Goal: Task Accomplishment & Management: Use online tool/utility

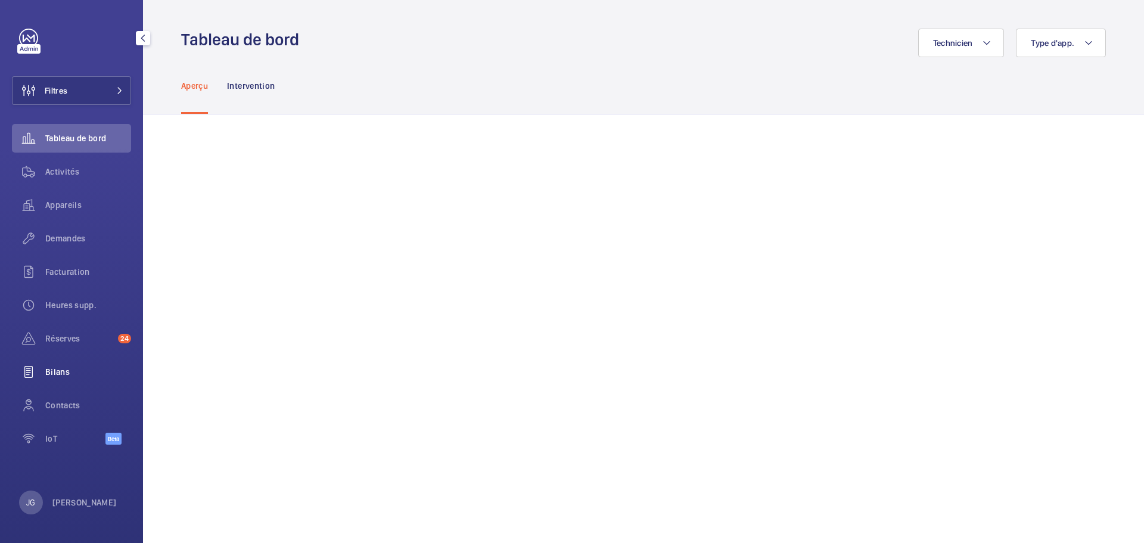
click at [67, 366] on span "Bilans" at bounding box center [88, 372] width 86 height 12
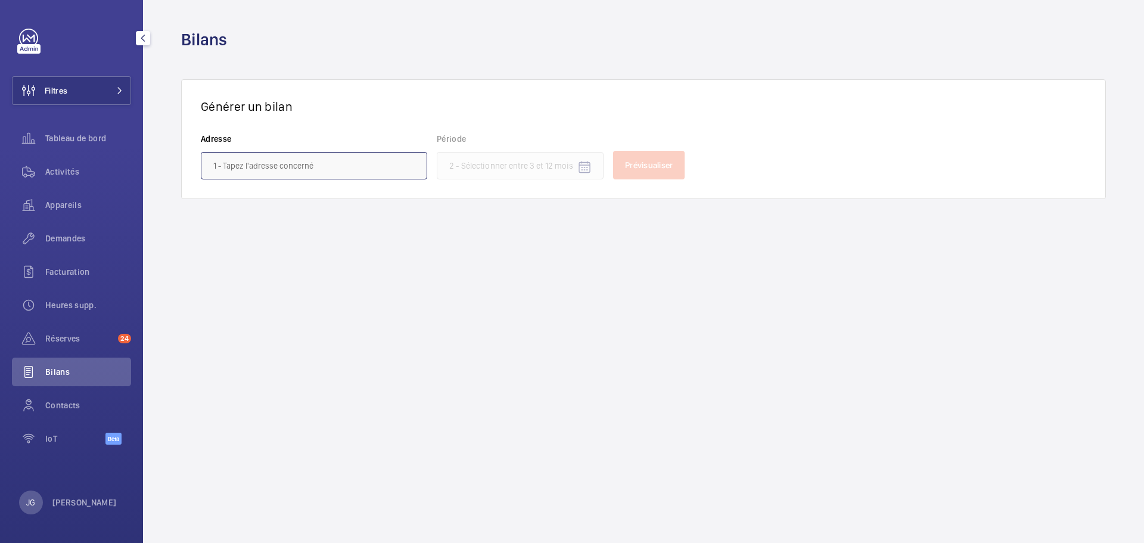
click at [291, 162] on input "text" at bounding box center [314, 165] width 226 height 27
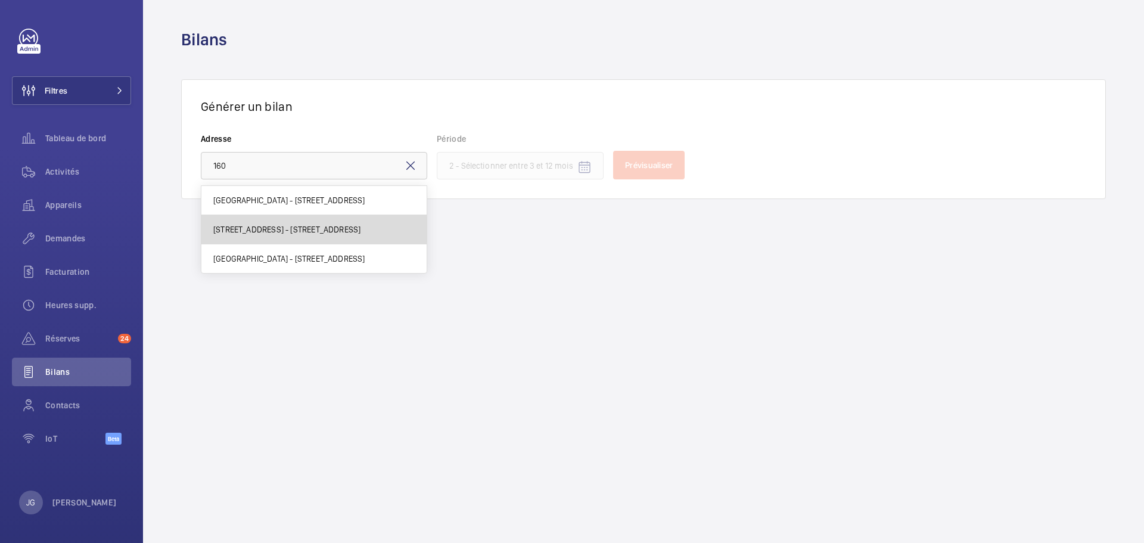
click at [281, 229] on span "[STREET_ADDRESS] - [STREET_ADDRESS]" at bounding box center [286, 229] width 147 height 12
type input "[STREET_ADDRESS] - [STREET_ADDRESS]"
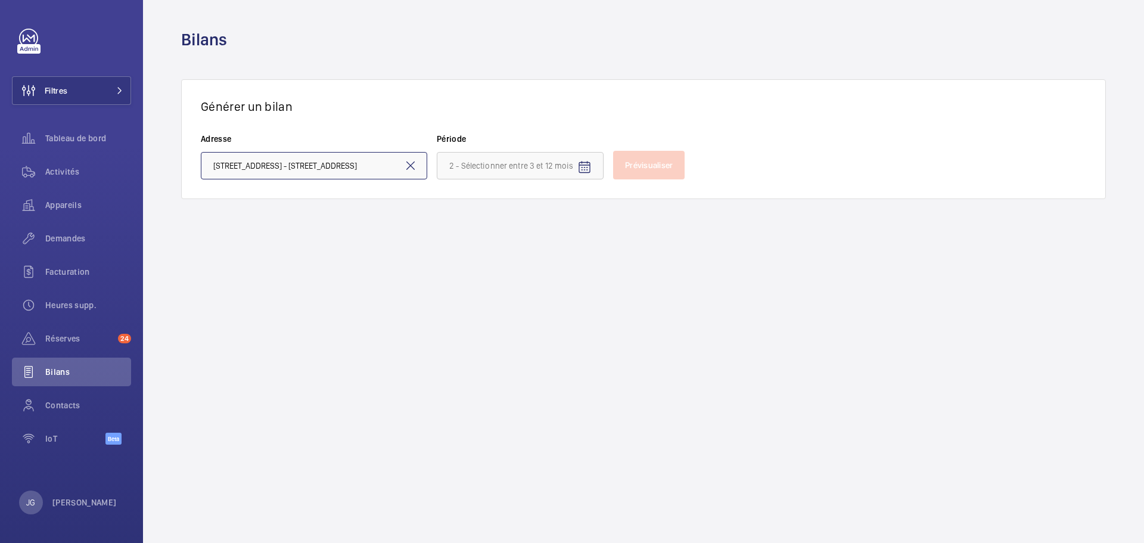
scroll to position [0, 70]
click at [496, 172] on input at bounding box center [520, 165] width 167 height 27
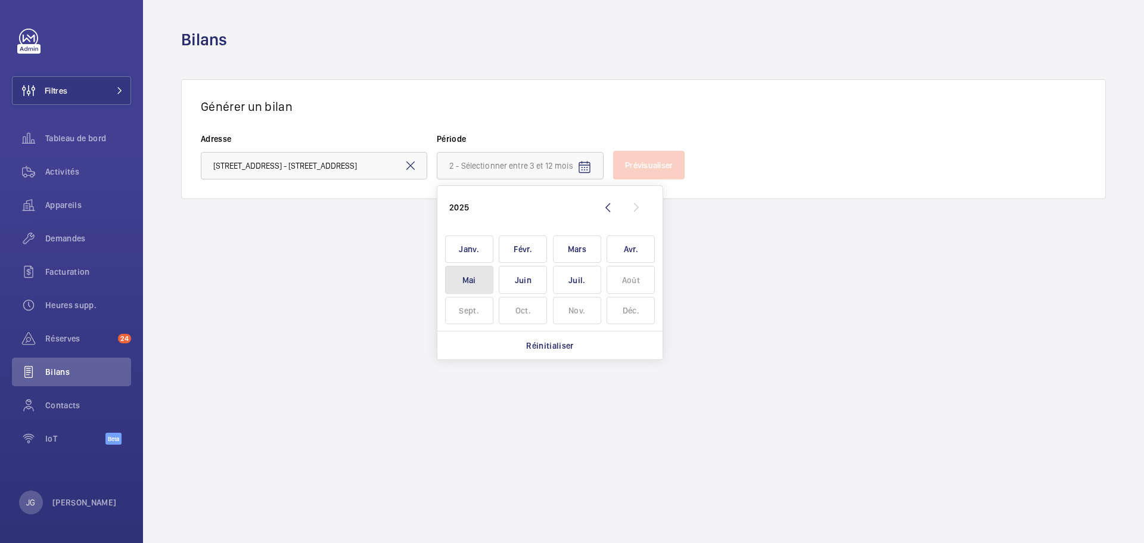
click at [459, 284] on span "Mai" at bounding box center [469, 280] width 48 height 28
click at [551, 281] on tr "Mai Juin Juil. Août" at bounding box center [550, 280] width 216 height 31
click at [571, 283] on span "Juil." at bounding box center [577, 280] width 48 height 28
type input "mai 2025 - juillet 2025"
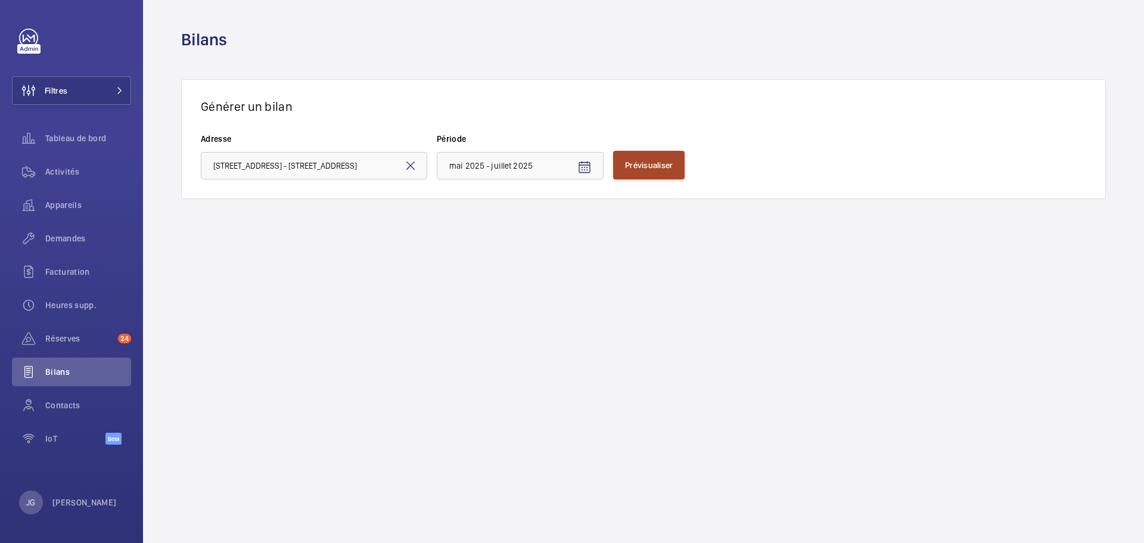
click at [618, 156] on button "Prévisualiser" at bounding box center [649, 165] width 72 height 29
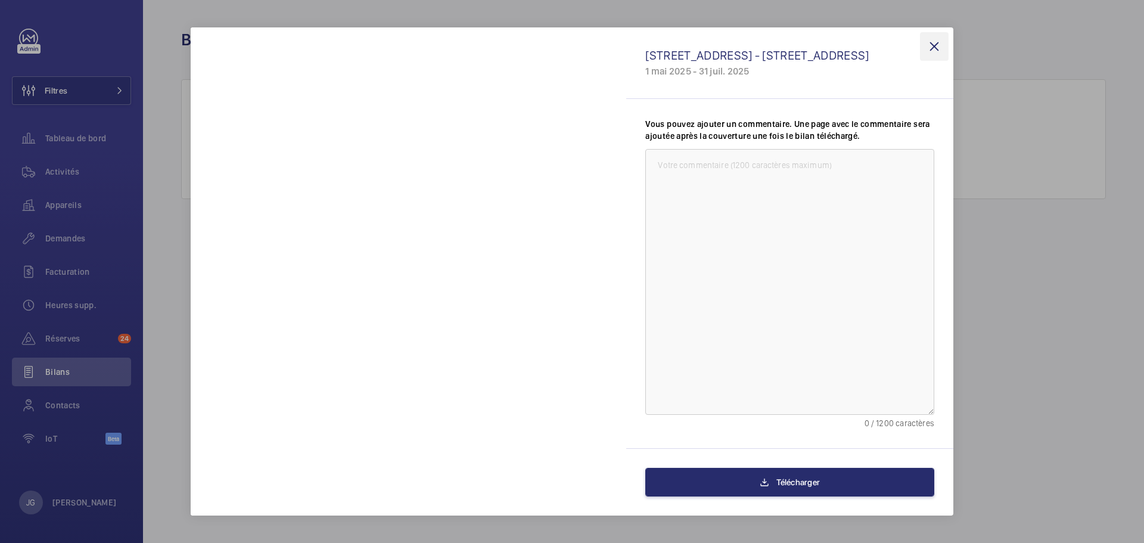
click at [939, 41] on wm-front-icon-button at bounding box center [934, 46] width 29 height 29
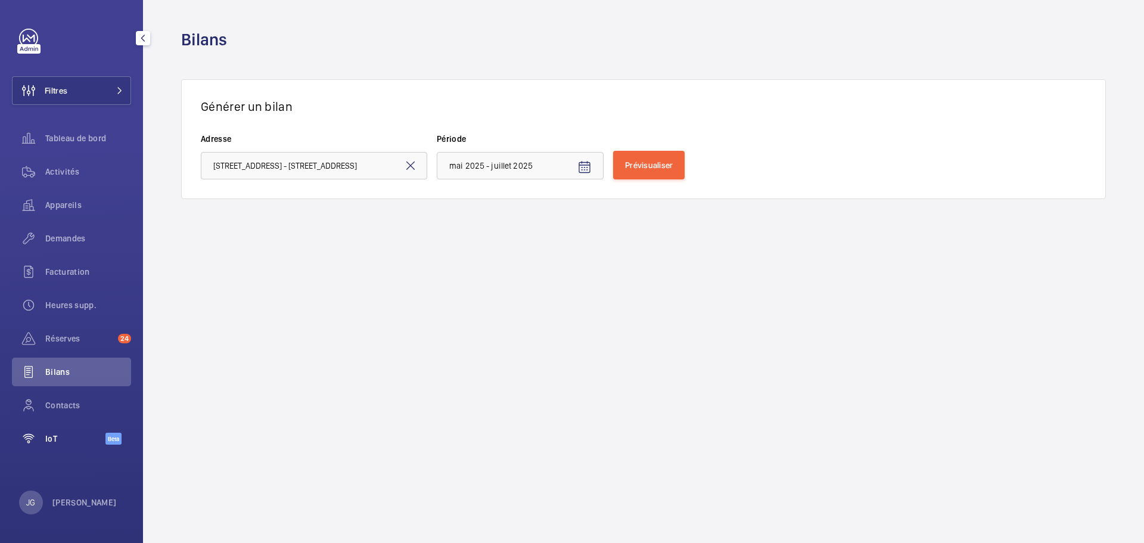
click at [48, 455] on div "IoT Beta" at bounding box center [71, 440] width 119 height 33
click at [53, 447] on div "IoT Beta" at bounding box center [71, 438] width 119 height 29
